Goal: Information Seeking & Learning: Learn about a topic

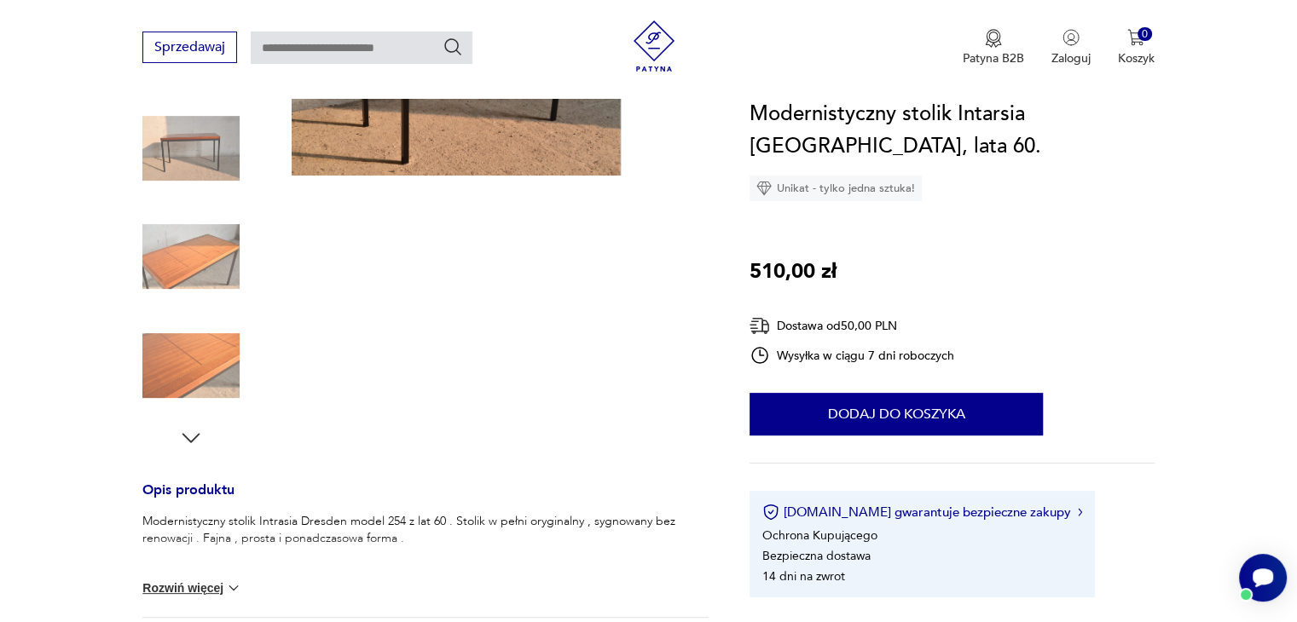
scroll to position [341, 0]
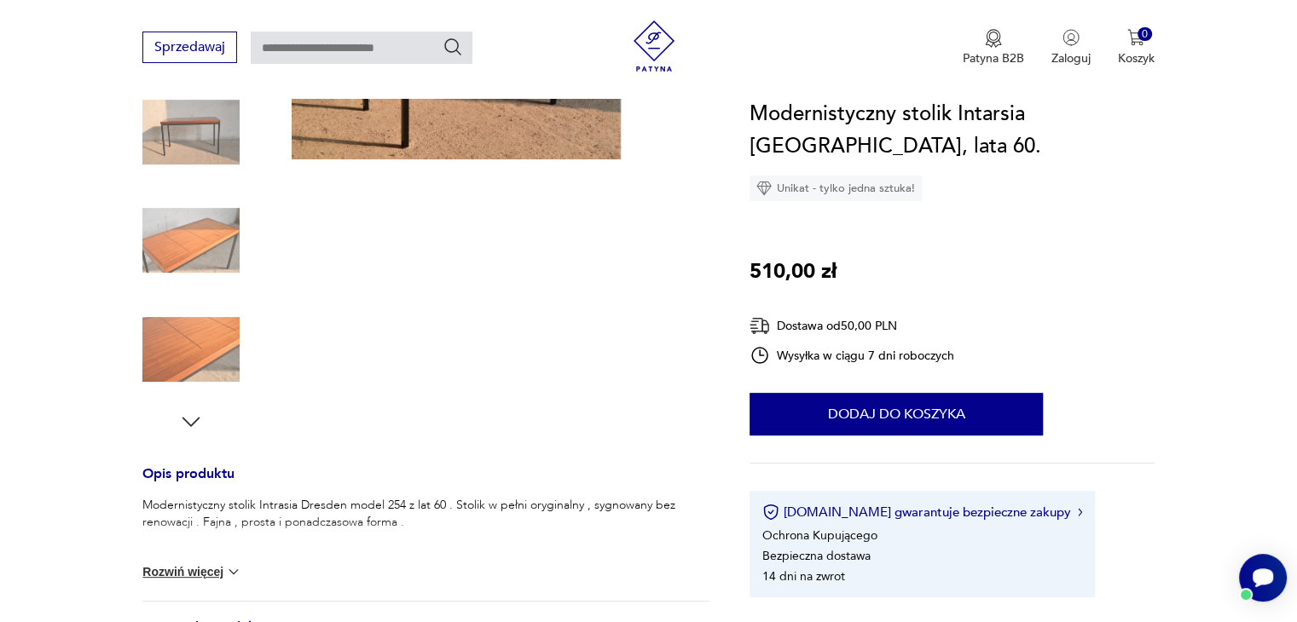
click at [160, 570] on button "Rozwiń więcej" at bounding box center [191, 572] width 99 height 17
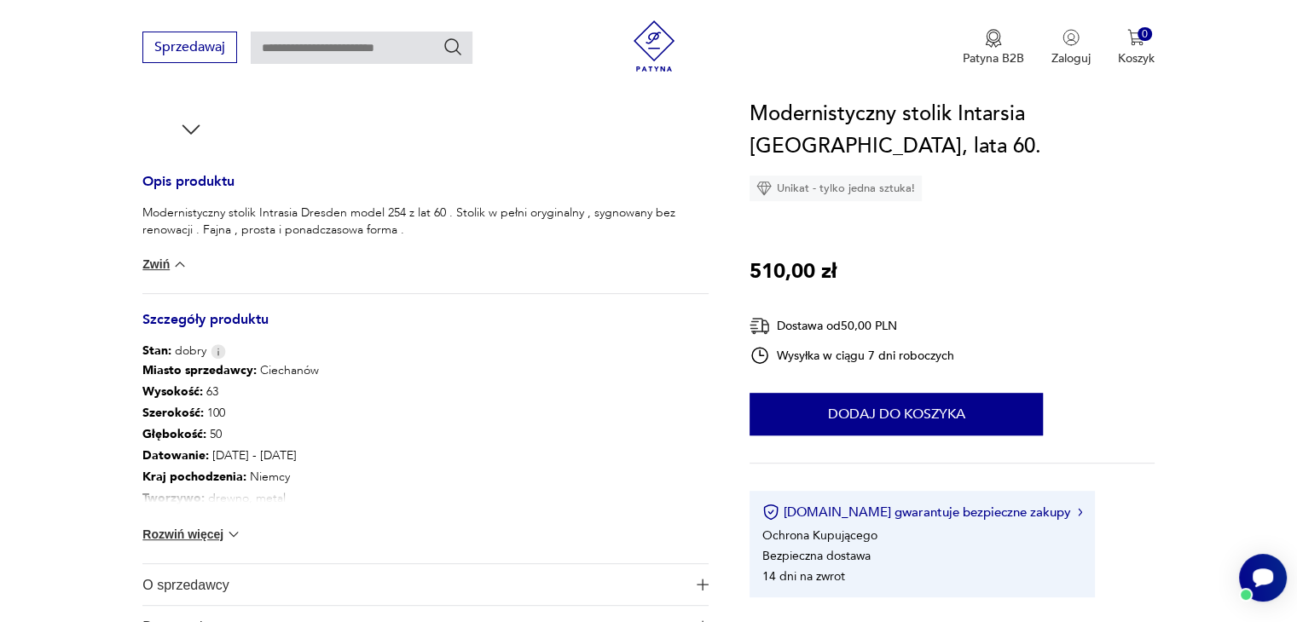
scroll to position [682, 0]
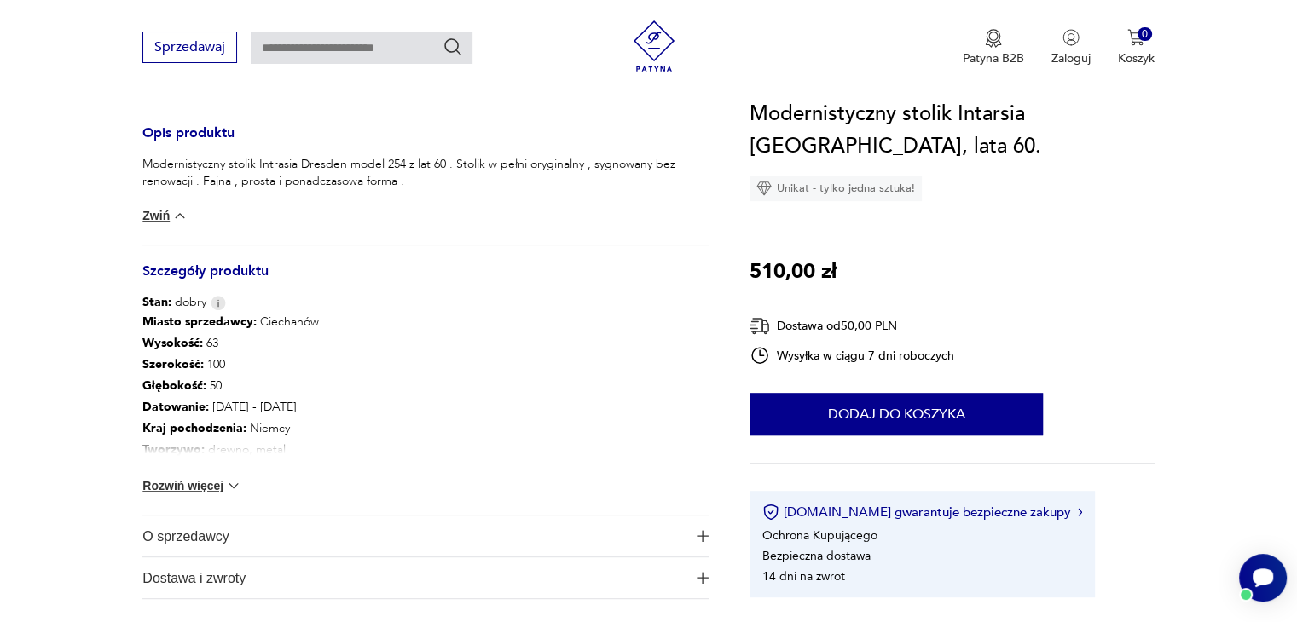
click at [177, 475] on div "Miasto sprzedawcy : Ciechanów Wysokość : 63 Szerokość : 100 Głębokość : 50 Dato…" at bounding box center [425, 413] width 566 height 204
click at [184, 484] on button "Rozwiń więcej" at bounding box center [191, 486] width 99 height 17
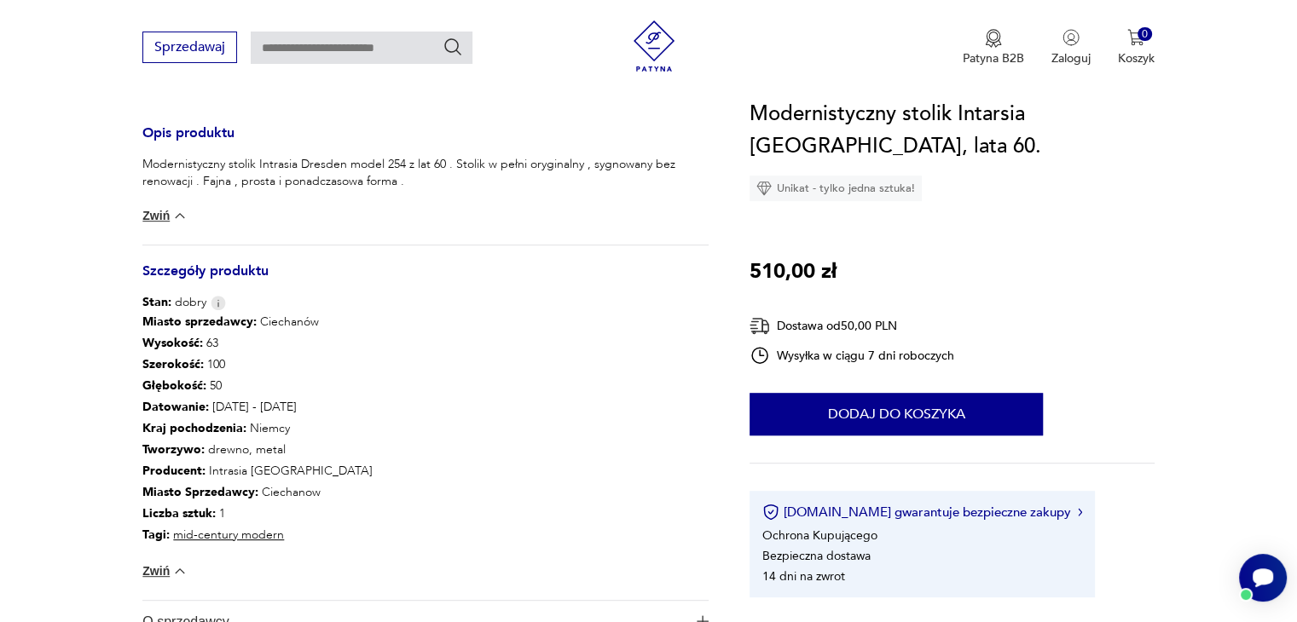
click at [89, 397] on section "Opis produktu Modernistyczny stolik Intrasia Dresden model 254 z lat 60 . Stoli…" at bounding box center [648, 162] width 1297 height 1126
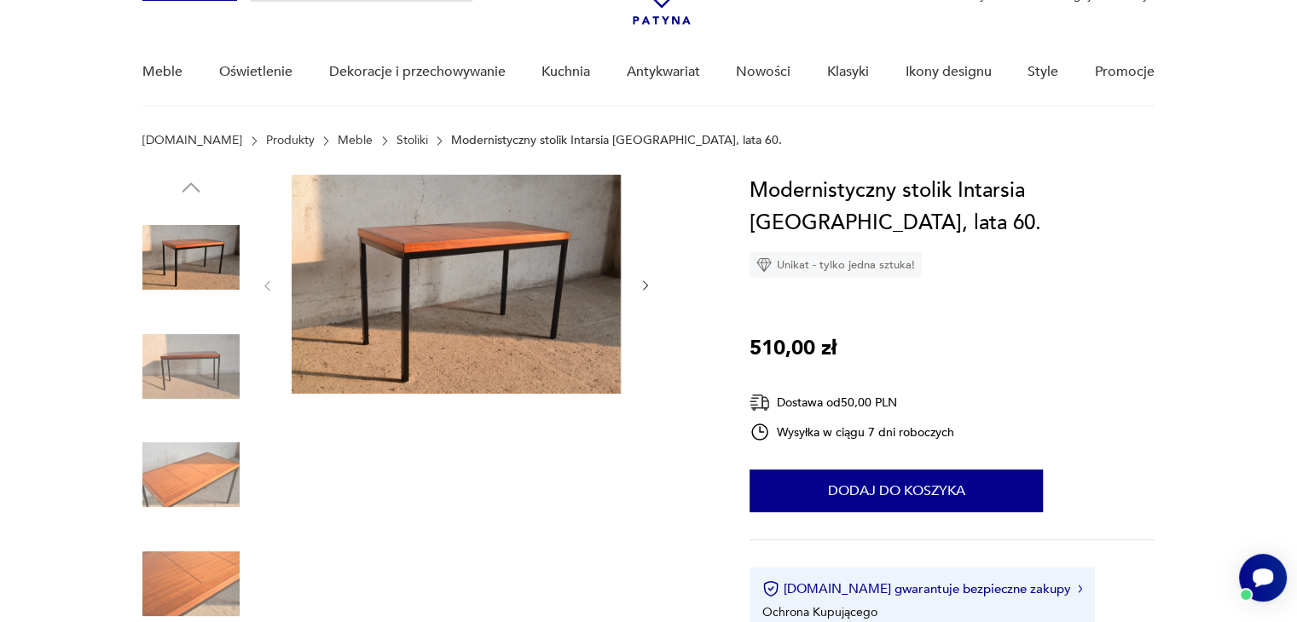
scroll to position [0, 0]
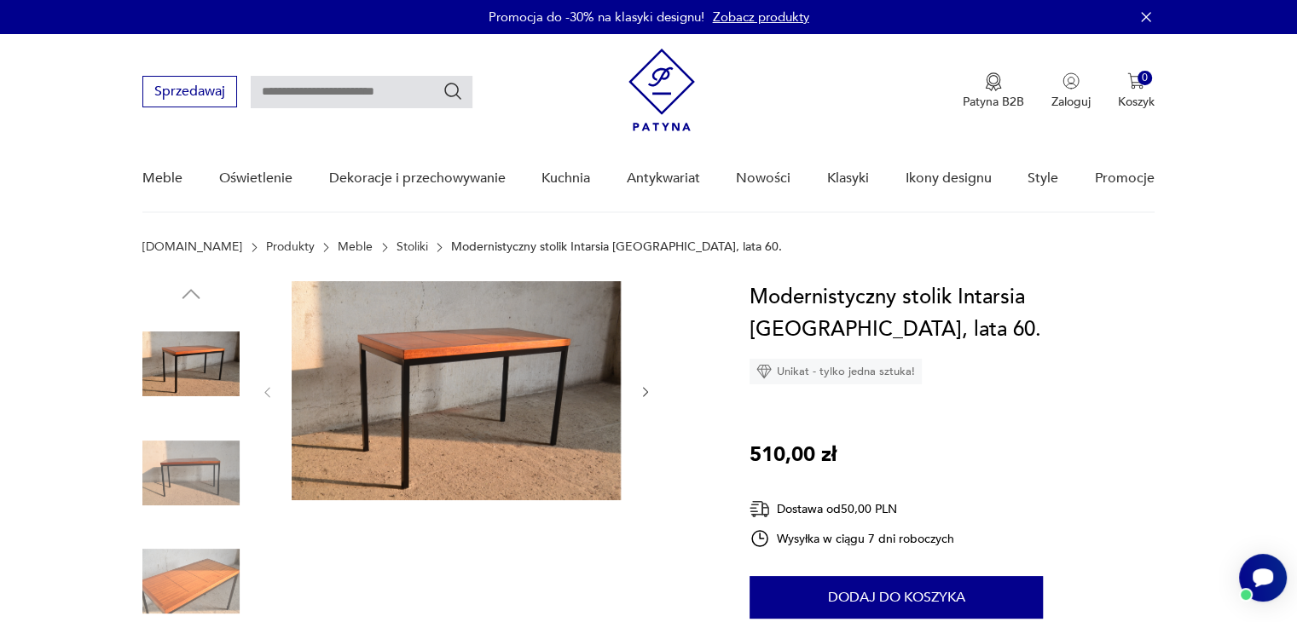
click at [550, 390] on img at bounding box center [456, 390] width 329 height 219
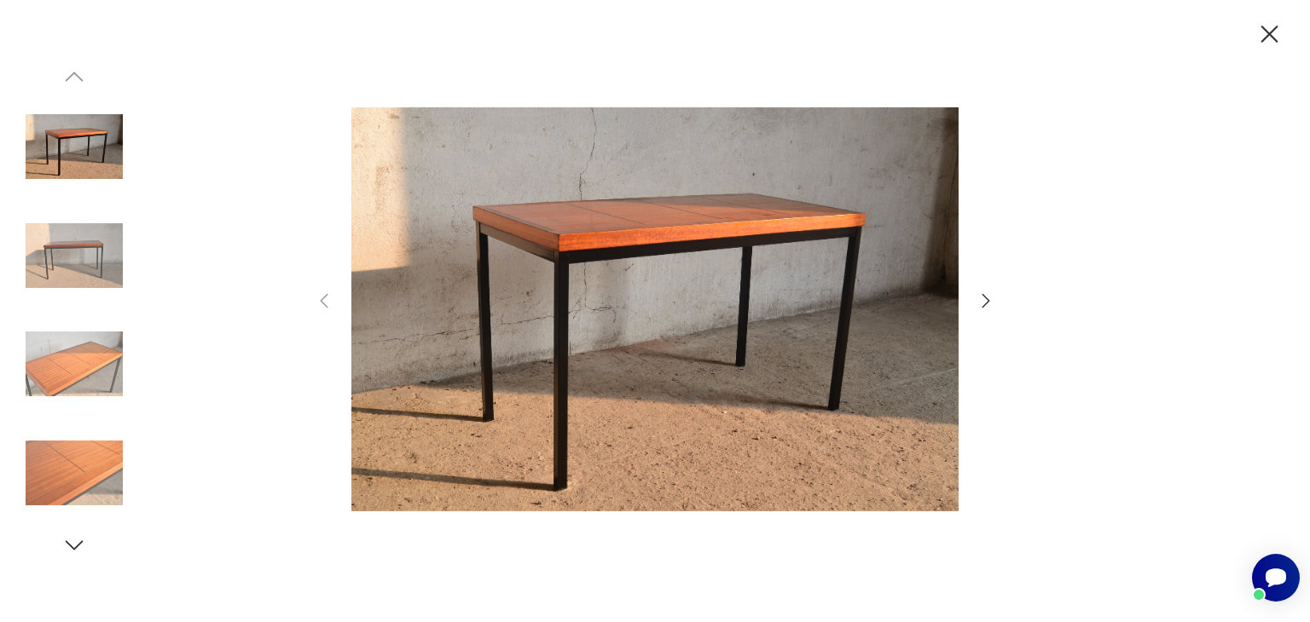
click at [982, 301] on icon "button" at bounding box center [986, 301] width 20 height 20
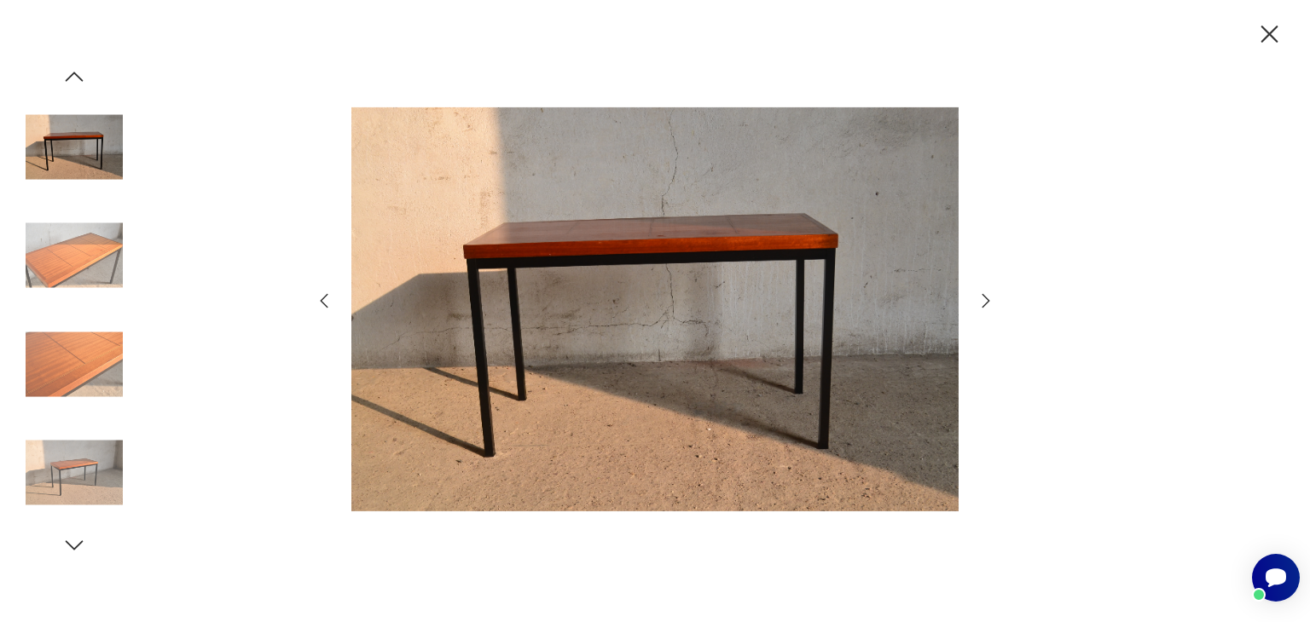
click at [982, 301] on icon "button" at bounding box center [986, 301] width 20 height 20
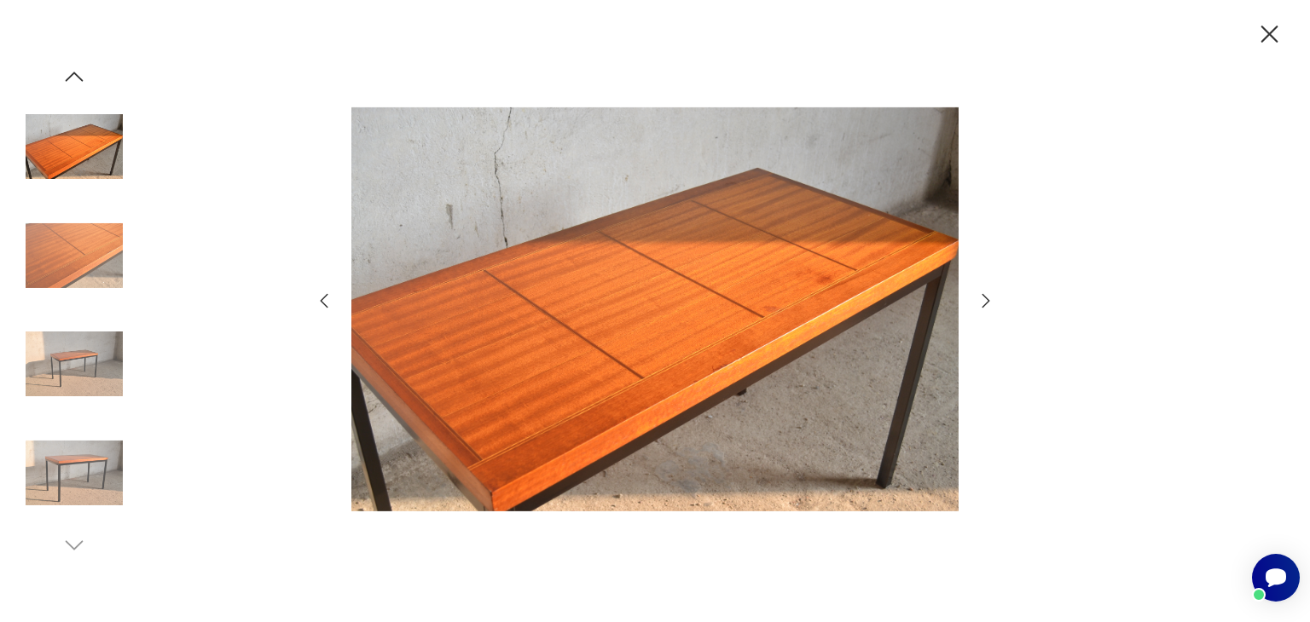
click at [982, 301] on icon "button" at bounding box center [986, 301] width 20 height 20
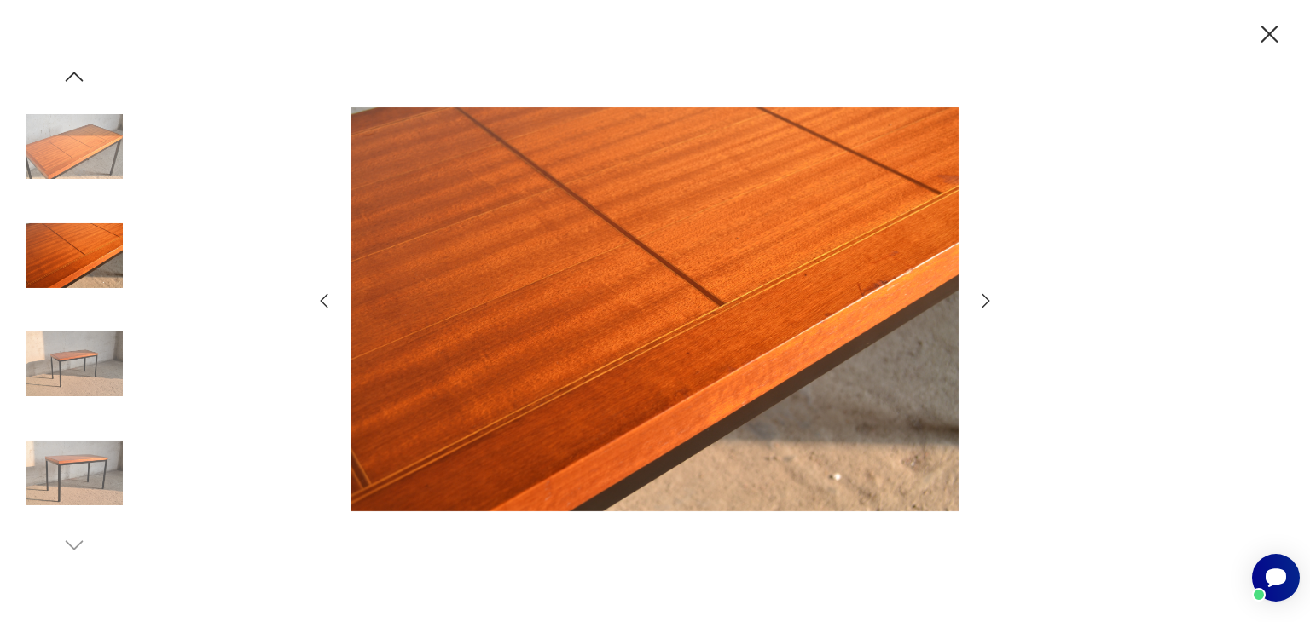
click at [982, 301] on icon "button" at bounding box center [986, 301] width 20 height 20
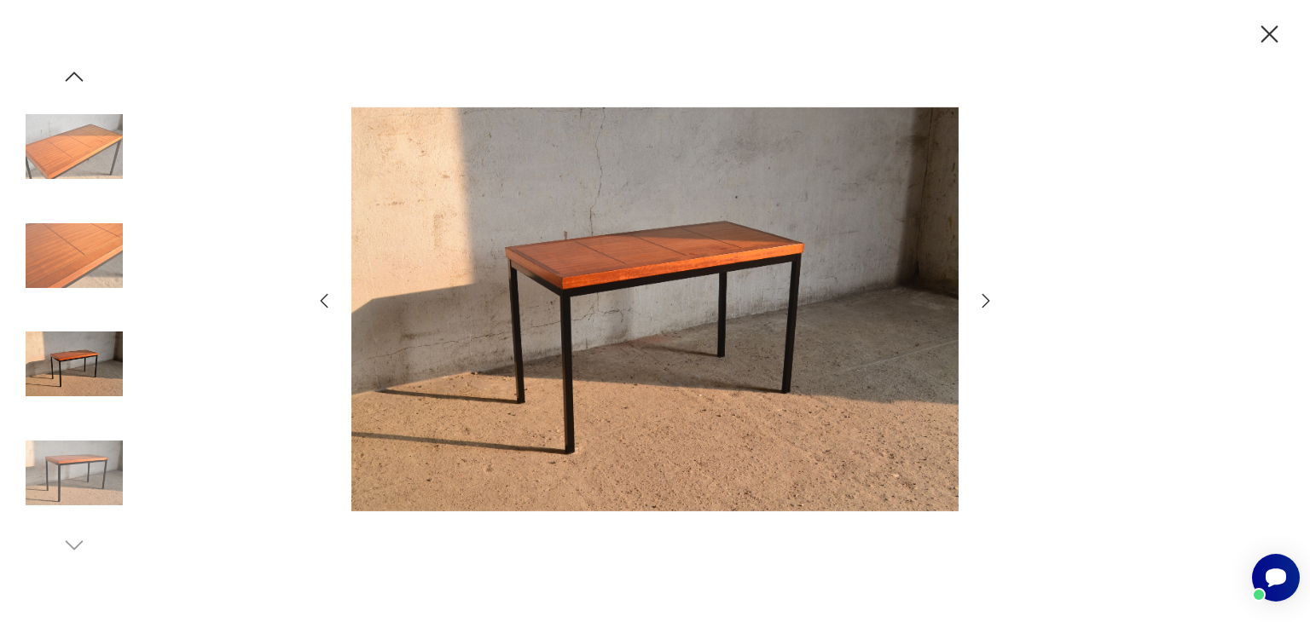
click at [982, 301] on icon "button" at bounding box center [986, 301] width 20 height 20
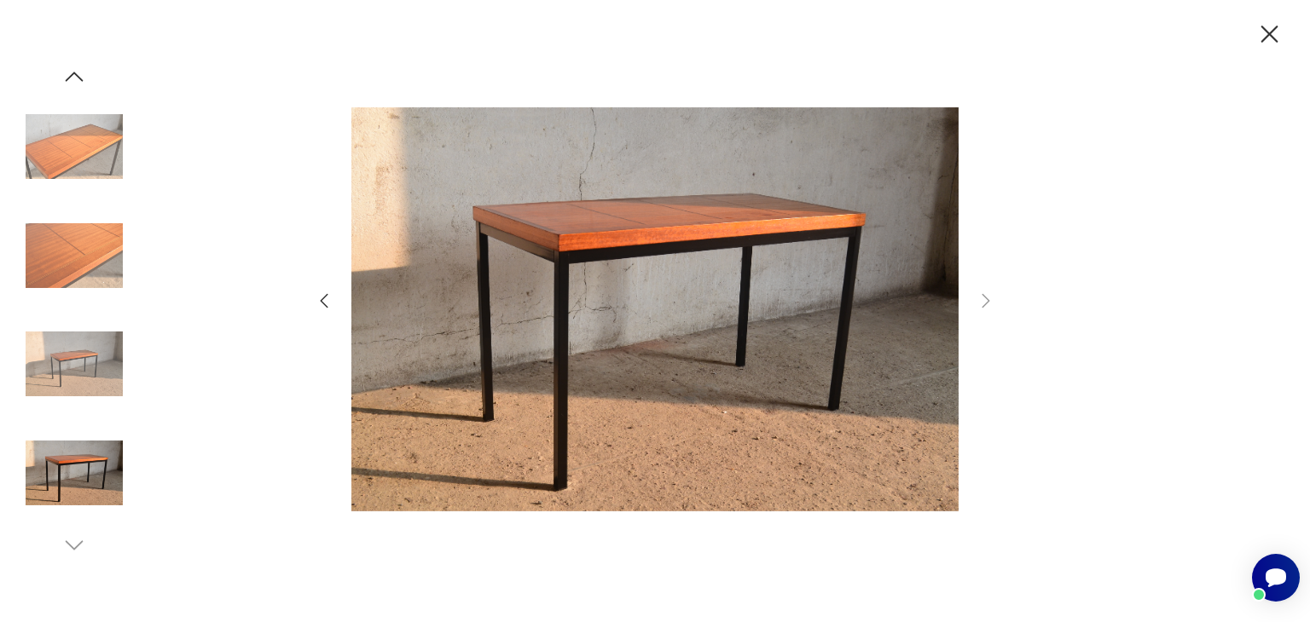
click at [1276, 20] on icon "button" at bounding box center [1269, 35] width 30 height 30
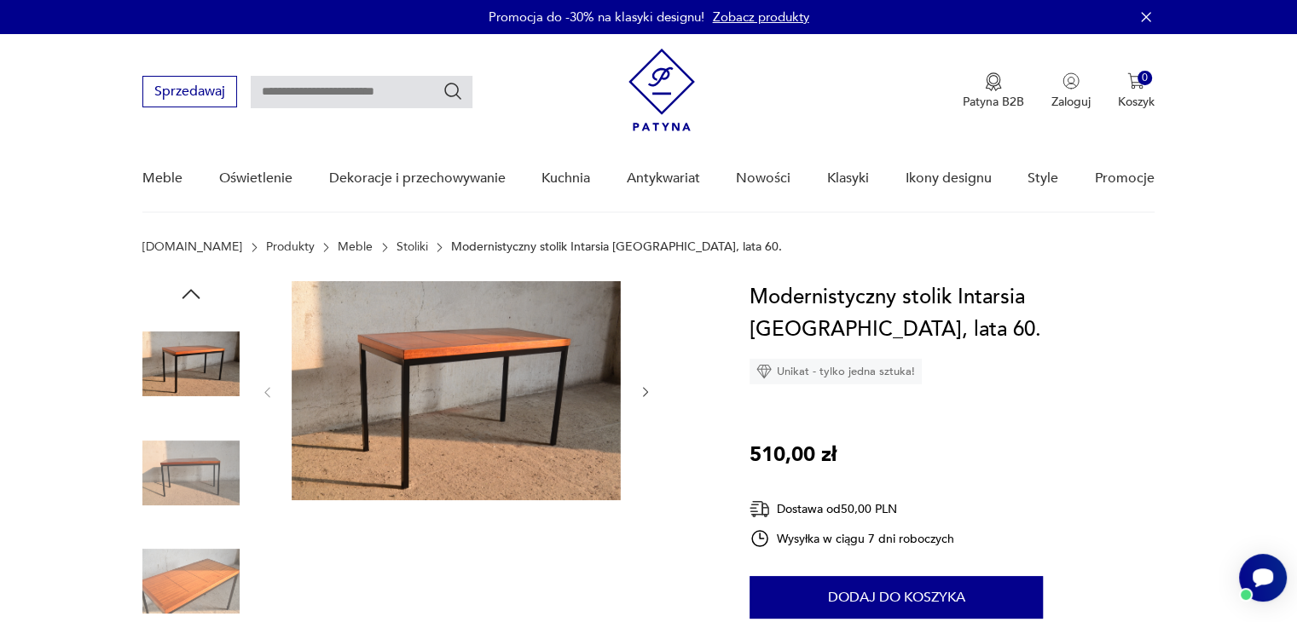
click at [1222, 267] on section "[DOMAIN_NAME] Produkty Meble Stoliki Modernistyczny stolik Intarsia [GEOGRAPHIC…" at bounding box center [648, 260] width 1297 height 41
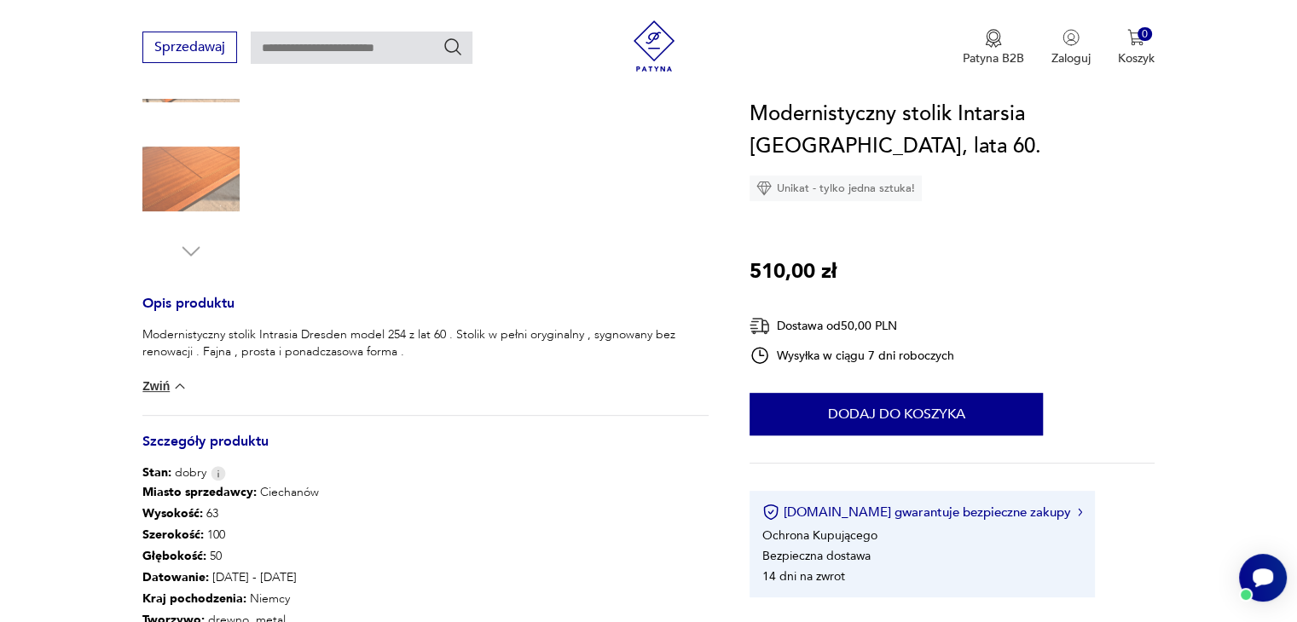
click at [57, 279] on section "Opis produktu Modernistyczny stolik Intrasia Dresden model 254 z lat 60 . Stoli…" at bounding box center [648, 333] width 1297 height 1126
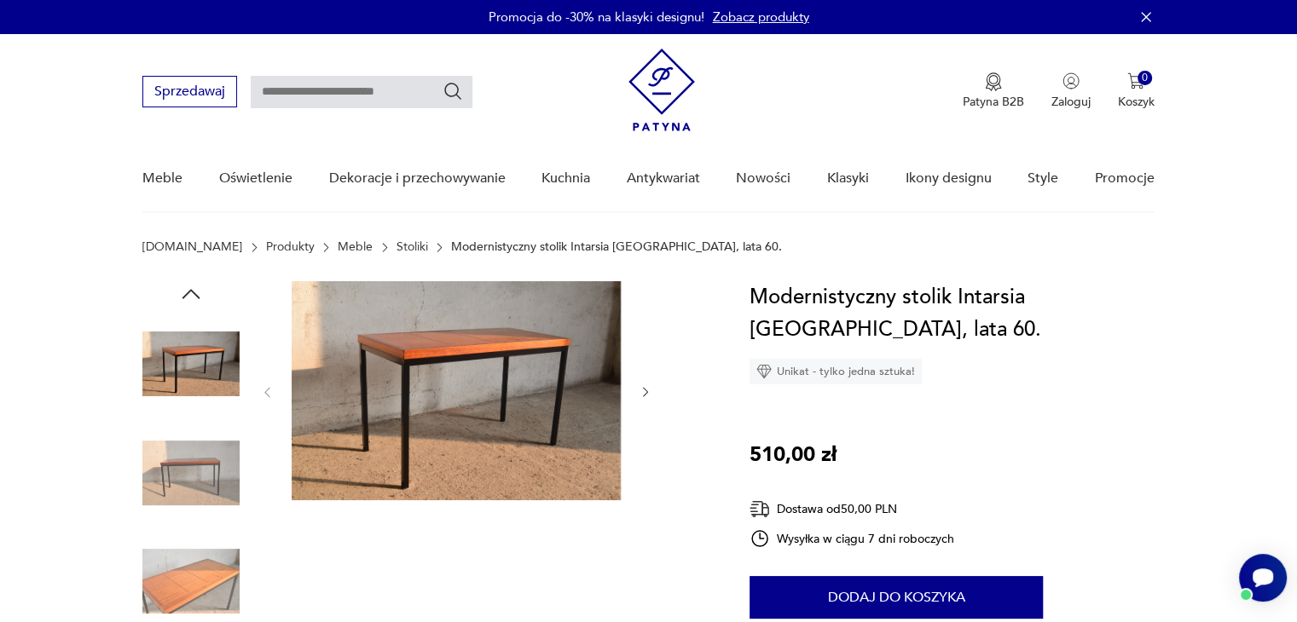
scroll to position [0, 0]
click at [188, 367] on img at bounding box center [190, 364] width 97 height 97
click at [188, 296] on icon "button" at bounding box center [191, 294] width 26 height 26
click at [195, 559] on img at bounding box center [190, 581] width 97 height 97
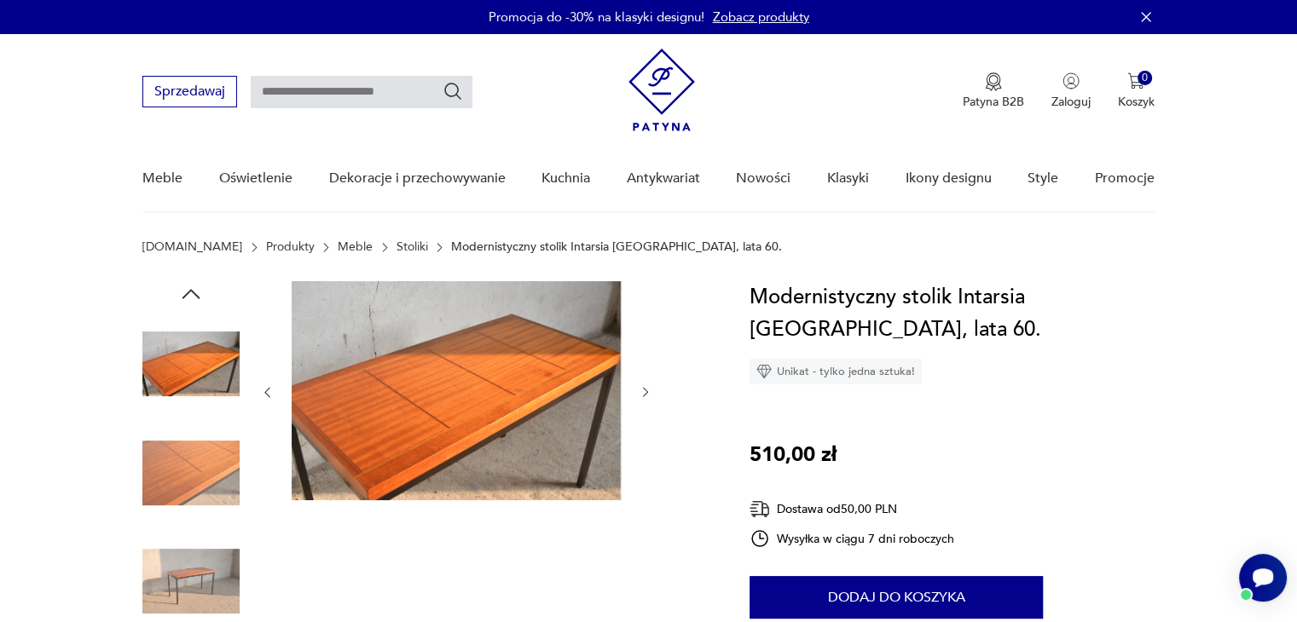
click at [467, 408] on img at bounding box center [456, 390] width 329 height 219
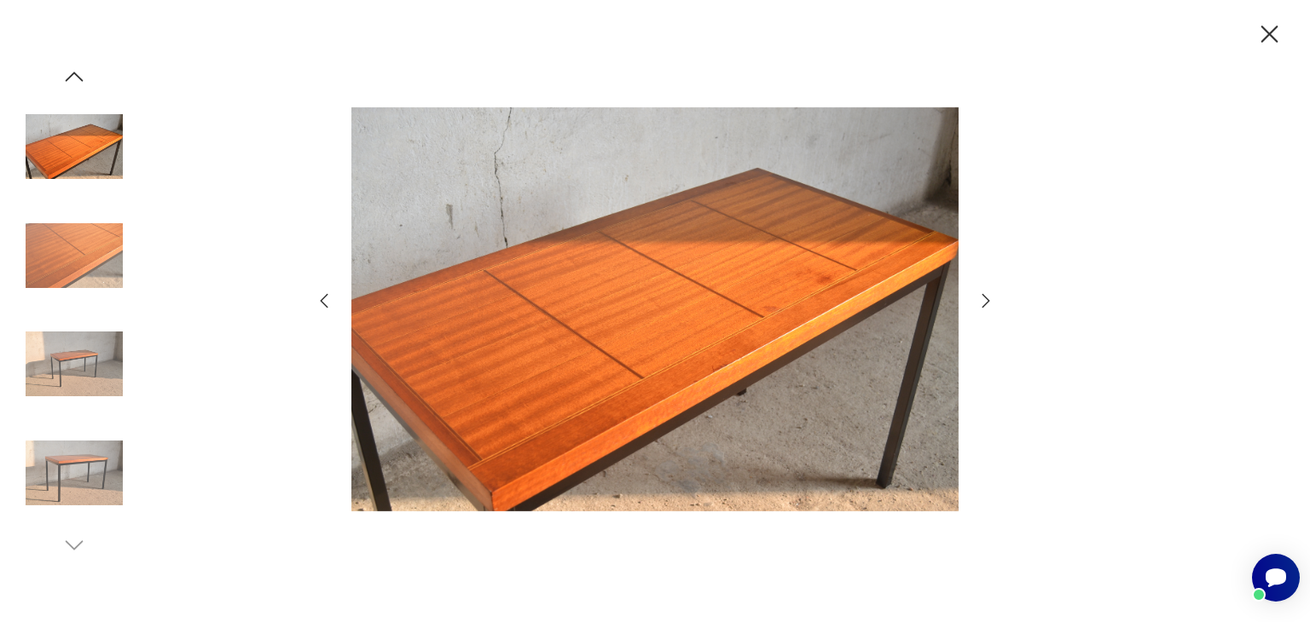
click at [48, 476] on img at bounding box center [74, 473] width 97 height 97
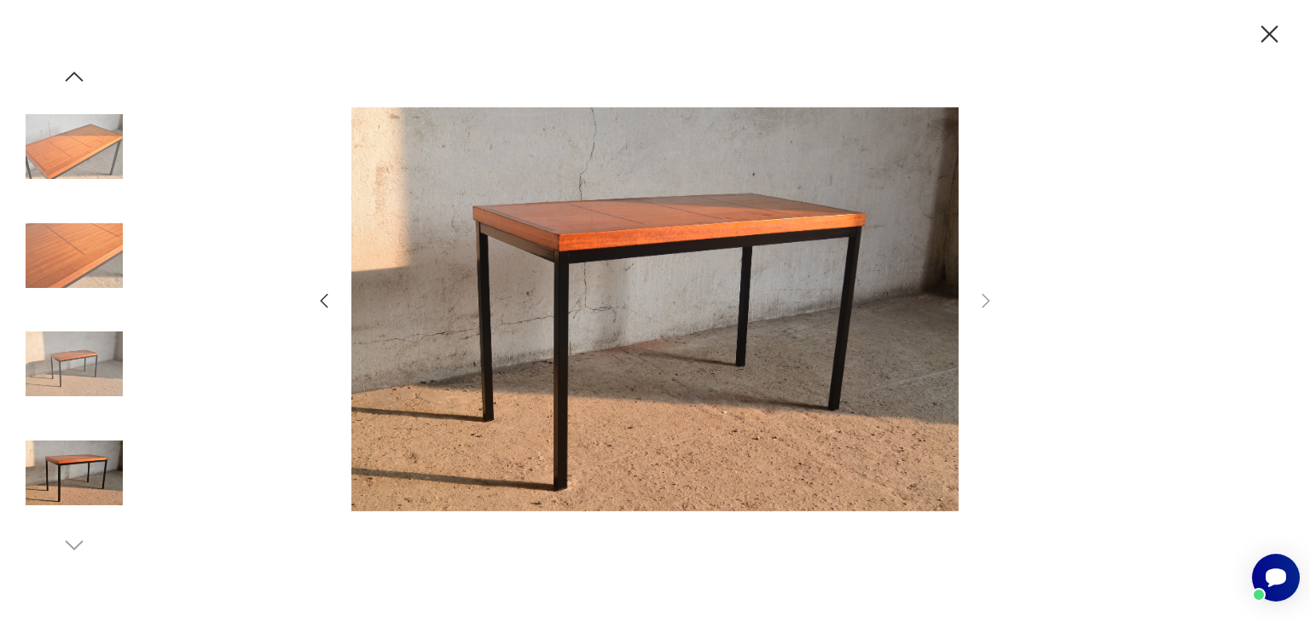
click at [75, 364] on img at bounding box center [74, 364] width 97 height 97
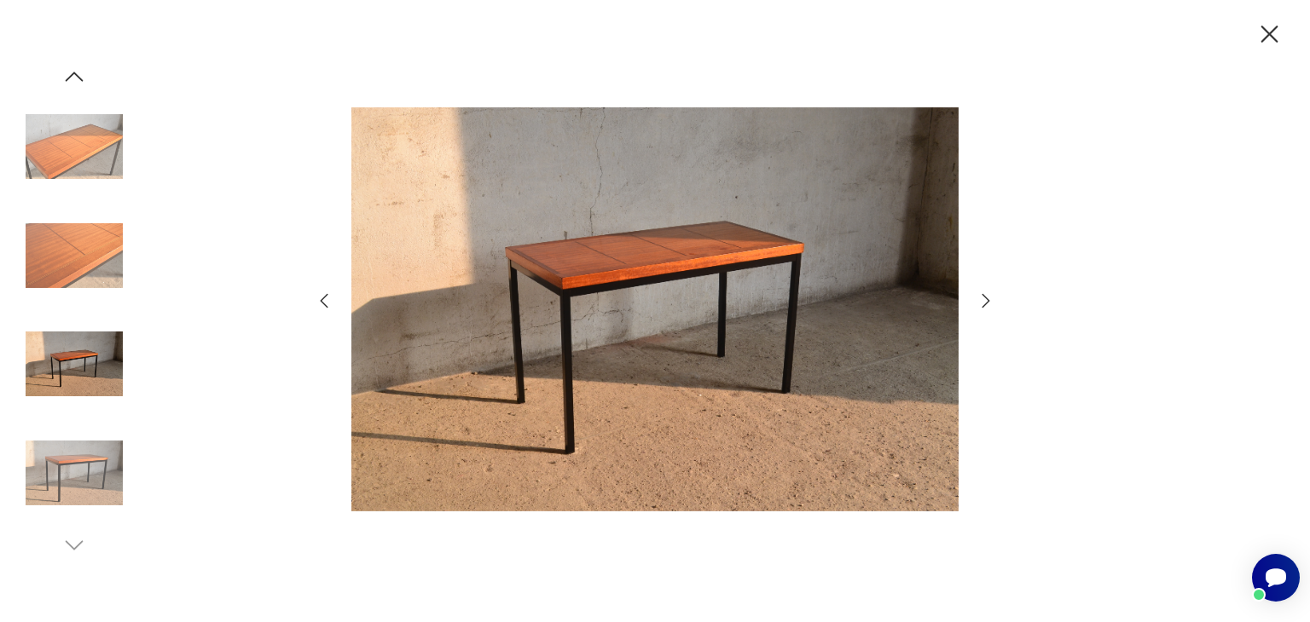
click at [70, 281] on img at bounding box center [74, 255] width 97 height 97
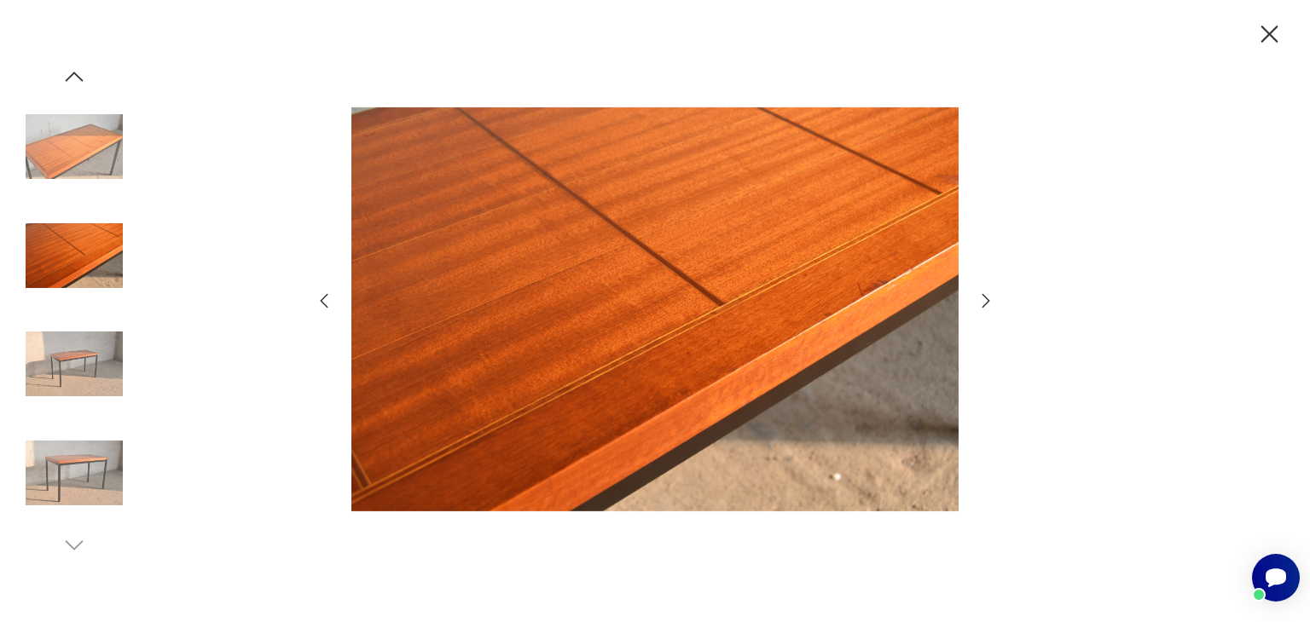
click at [68, 143] on img at bounding box center [74, 146] width 97 height 97
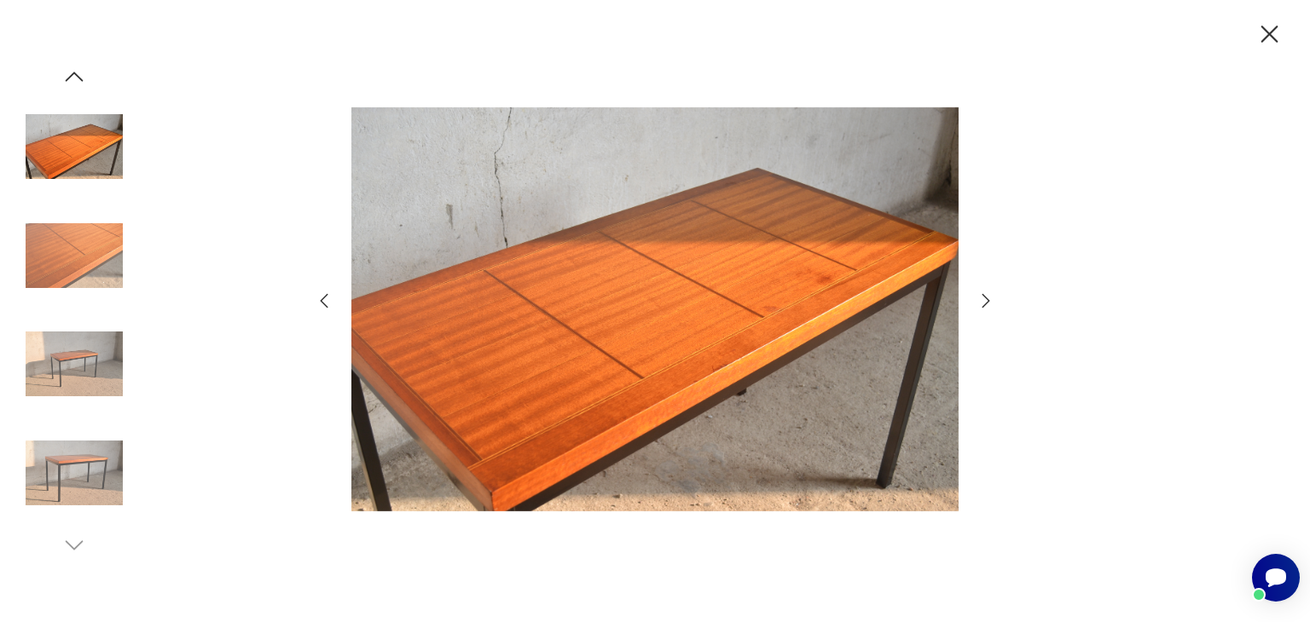
click at [67, 79] on icon "button" at bounding box center [75, 76] width 18 height 9
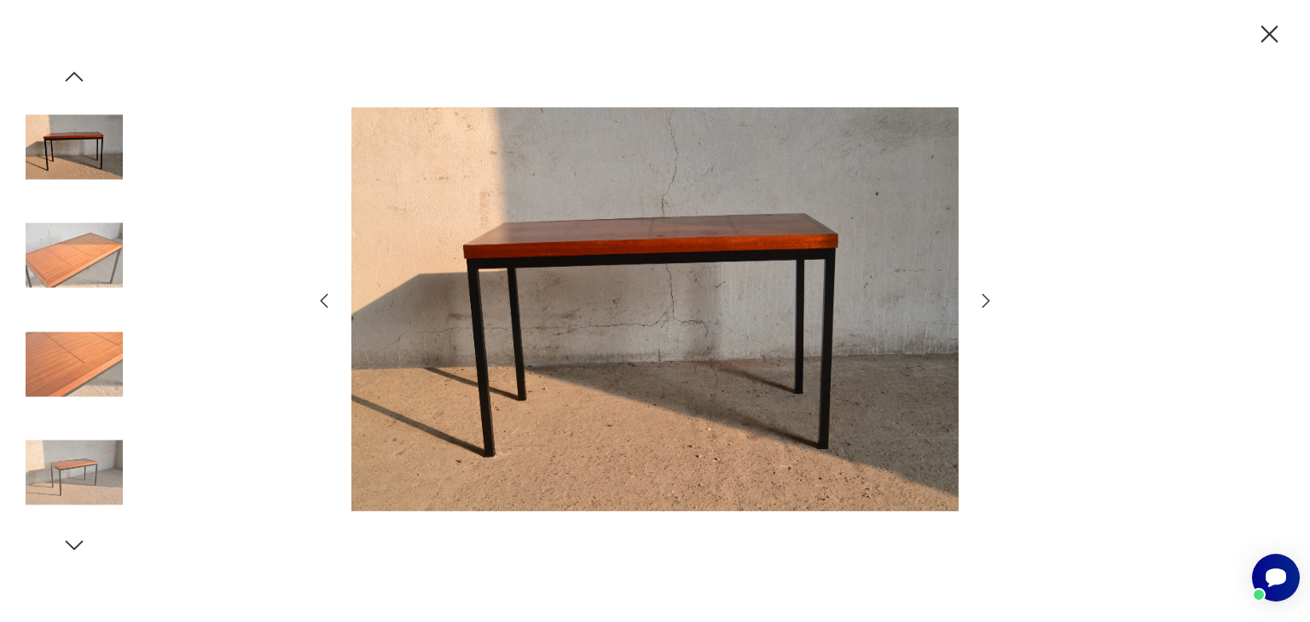
click at [67, 79] on icon "button" at bounding box center [75, 76] width 18 height 9
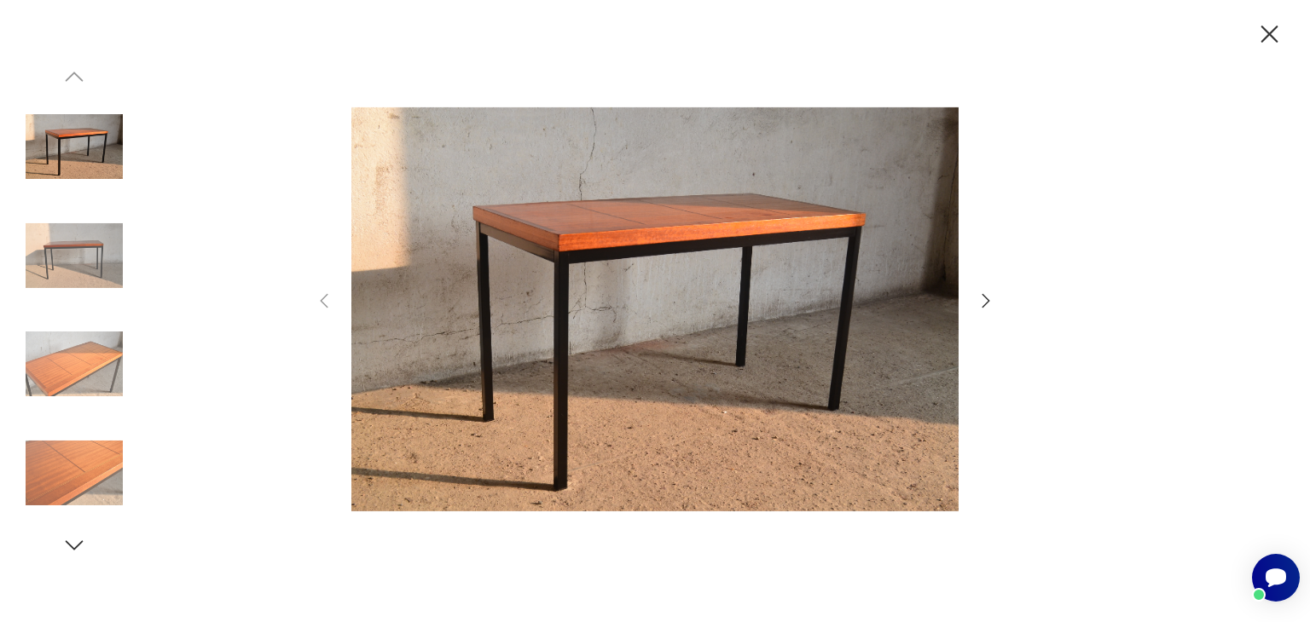
click at [658, 252] on img at bounding box center [654, 310] width 607 height 498
click at [1269, 37] on icon "button" at bounding box center [1269, 35] width 30 height 30
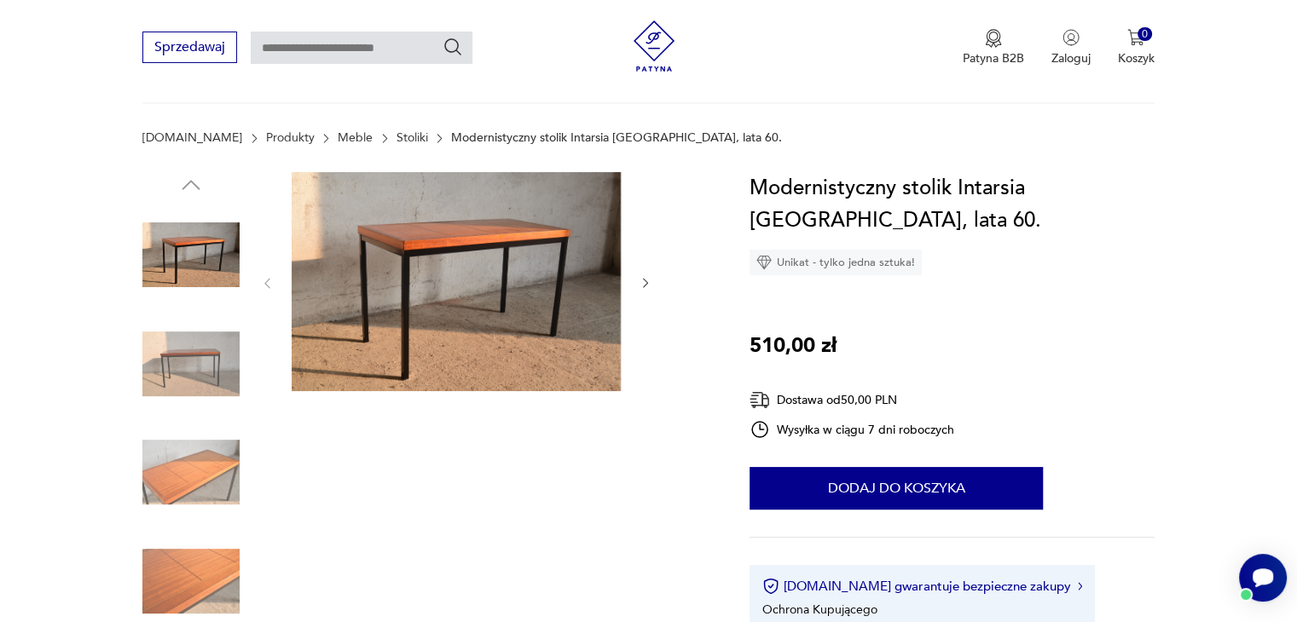
scroll to position [85, 0]
